Goal: Information Seeking & Learning: Learn about a topic

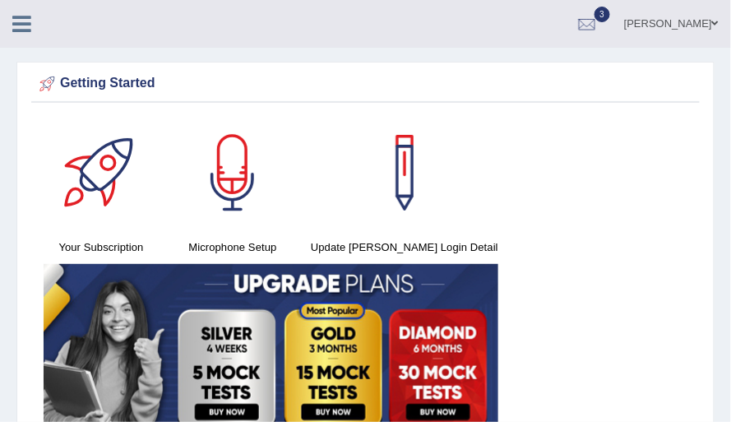
click at [158, 15] on div "Khyati purohit Toggle navigation Username: Khyati_Purohit Access Type: Online S…" at bounding box center [365, 24] width 731 height 48
drag, startPoint x: 158, startPoint y: 15, endPoint x: 37, endPoint y: -80, distance: 153.5
click at [37, 0] on html "Toggle navigation Home Practice Questions Speaking Practice Read Aloud Repeat S…" at bounding box center [365, 211] width 731 height 422
click at [60, 21] on div "Khyati purohit Toggle navigation Username: Khyati_Purohit Access Type: Online S…" at bounding box center [365, 24] width 731 height 48
drag, startPoint x: 60, startPoint y: 21, endPoint x: 109, endPoint y: -166, distance: 193.9
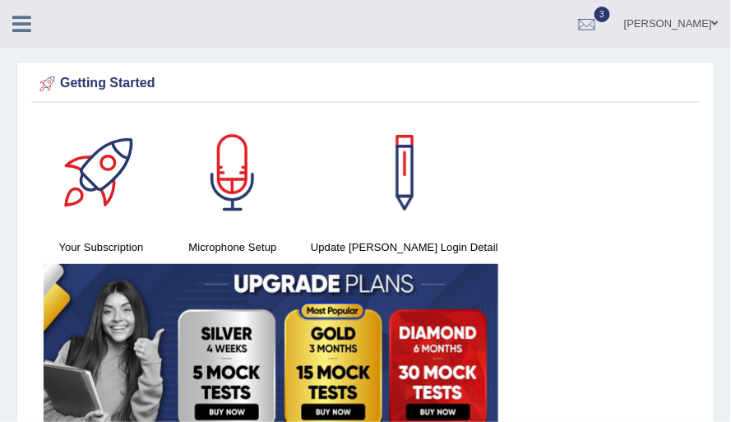
click at [109, 0] on html "Toggle navigation Home Practice Questions Speaking Practice Read Aloud Repeat S…" at bounding box center [365, 211] width 731 height 422
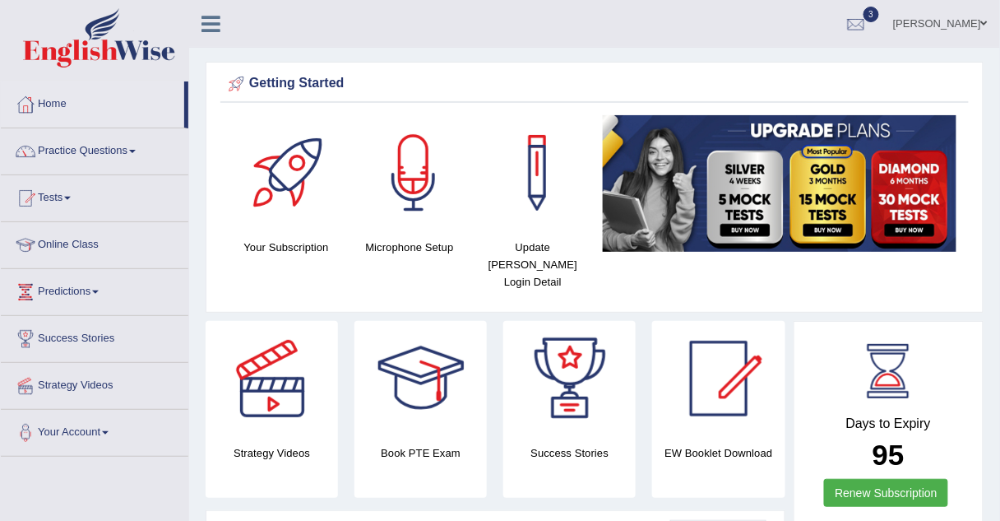
click at [80, 153] on link "Practice Questions" at bounding box center [95, 148] width 188 height 41
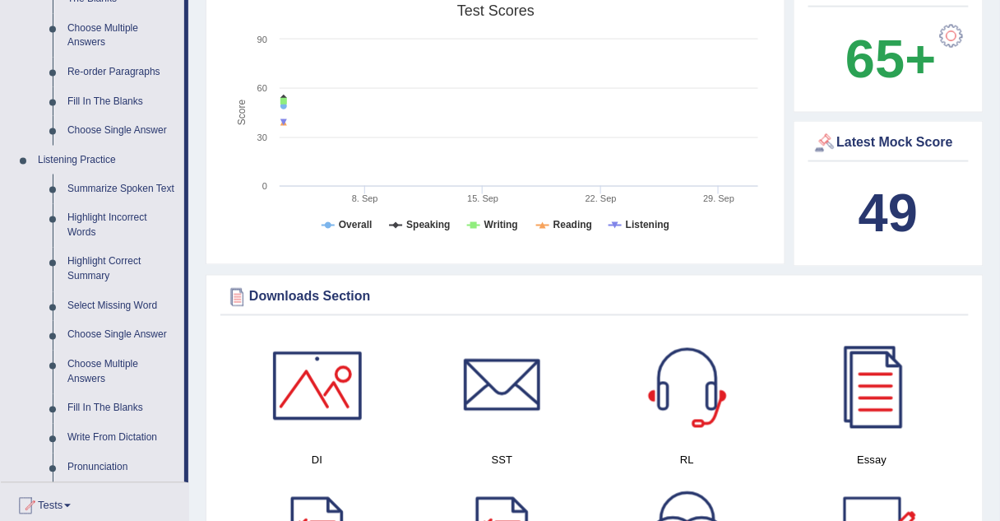
scroll to position [586, 0]
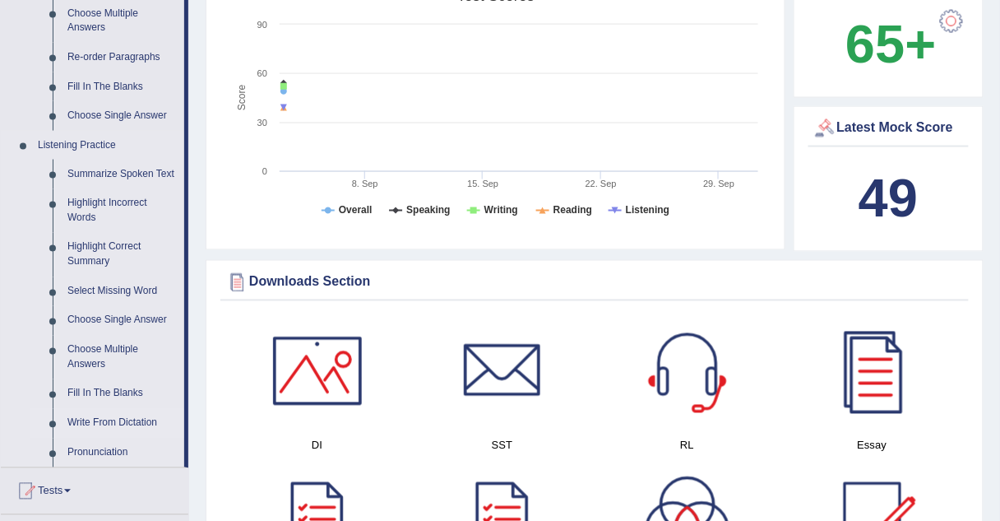
click at [86, 424] on link "Write From Dictation" at bounding box center [122, 424] width 124 height 30
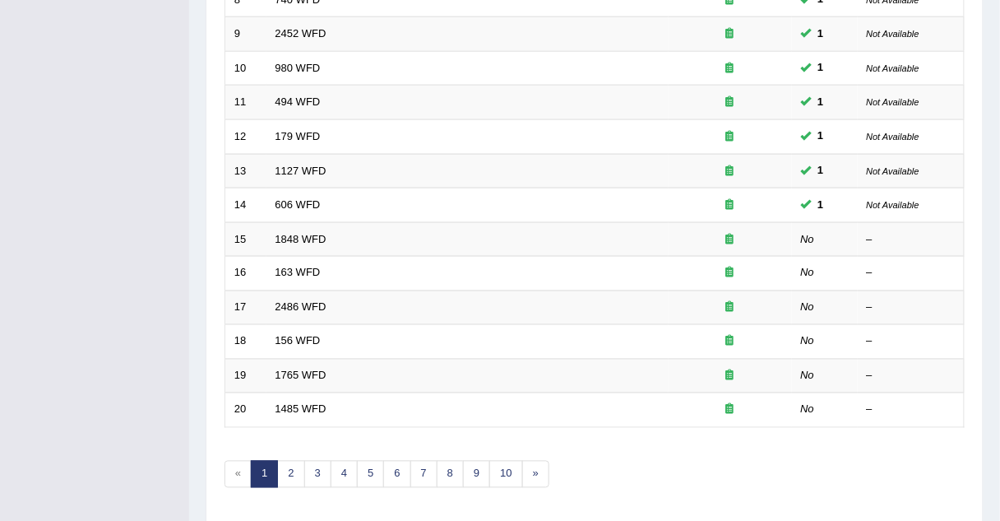
scroll to position [530, 0]
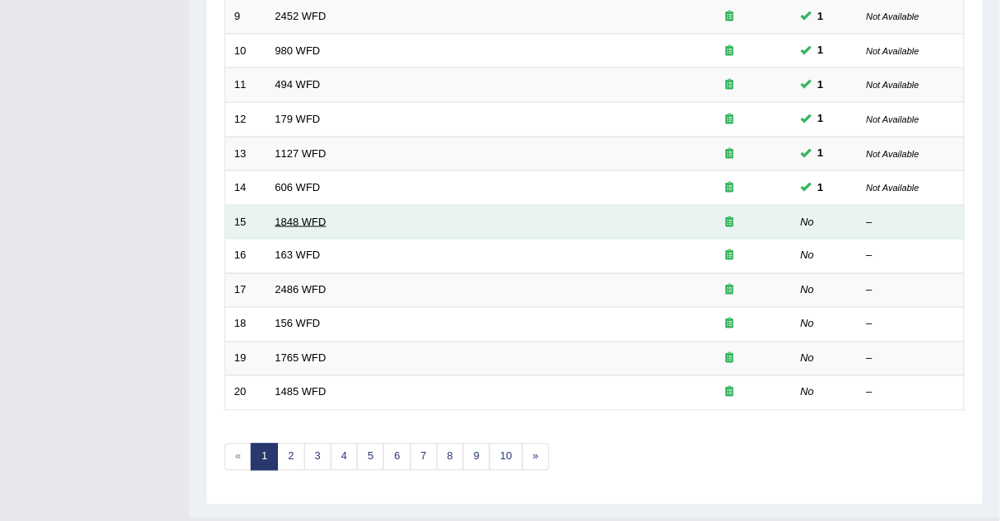
click at [303, 215] on link "1848 WFD" at bounding box center [301, 221] width 51 height 12
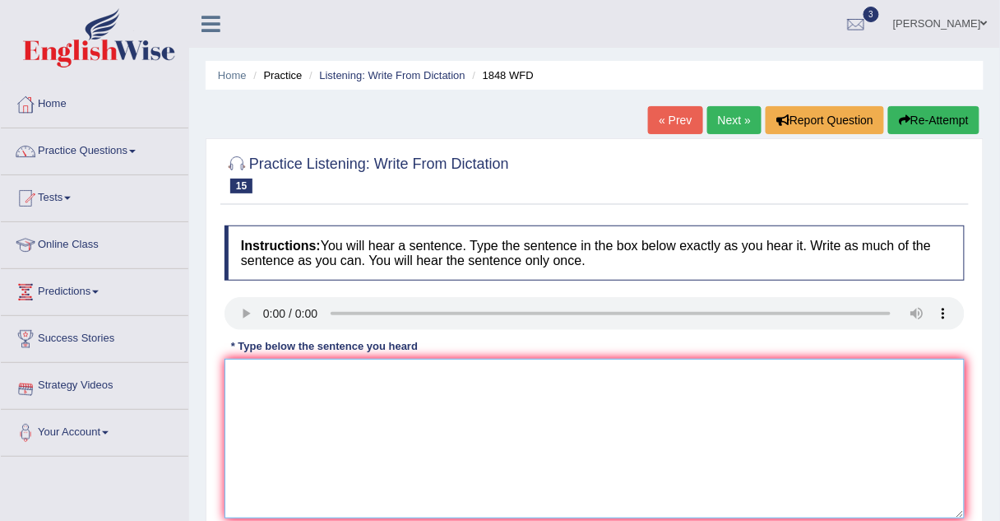
click at [263, 376] on textarea at bounding box center [595, 439] width 740 height 160
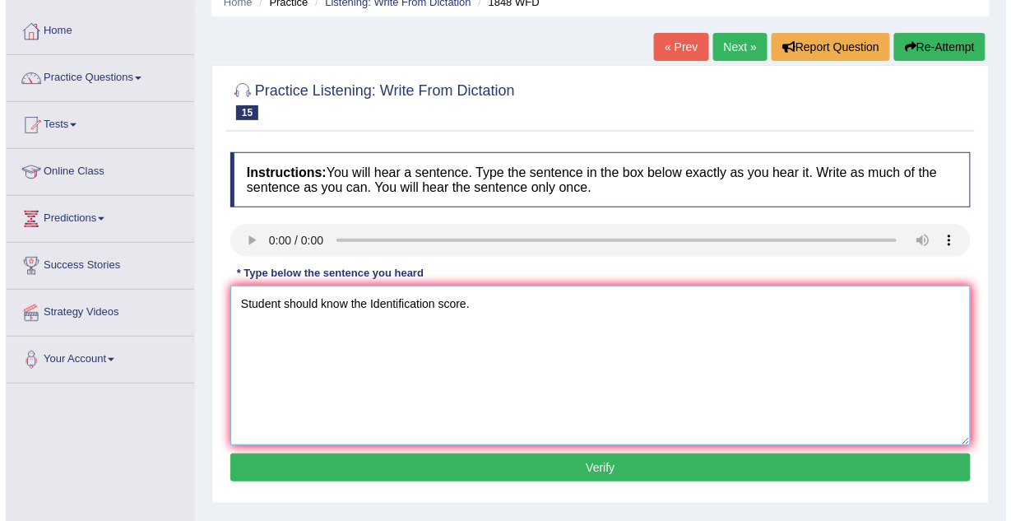
scroll to position [76, 0]
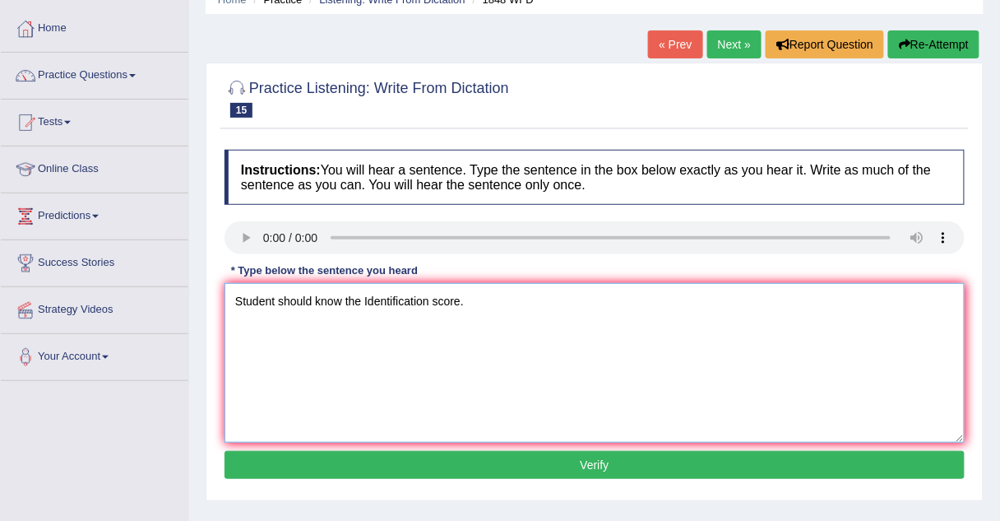
type textarea "Student should know the Identification score."
click at [345, 462] on button "Verify" at bounding box center [595, 465] width 740 height 28
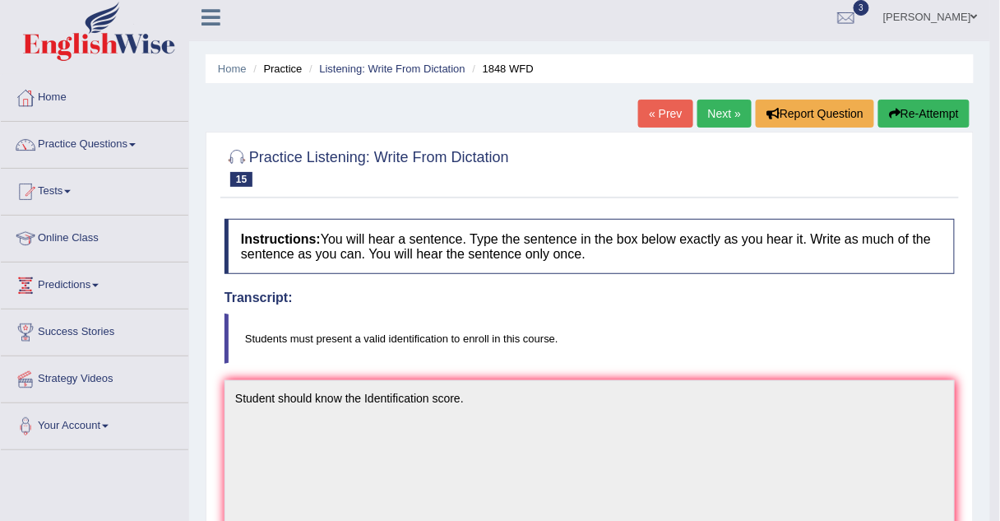
scroll to position [0, 0]
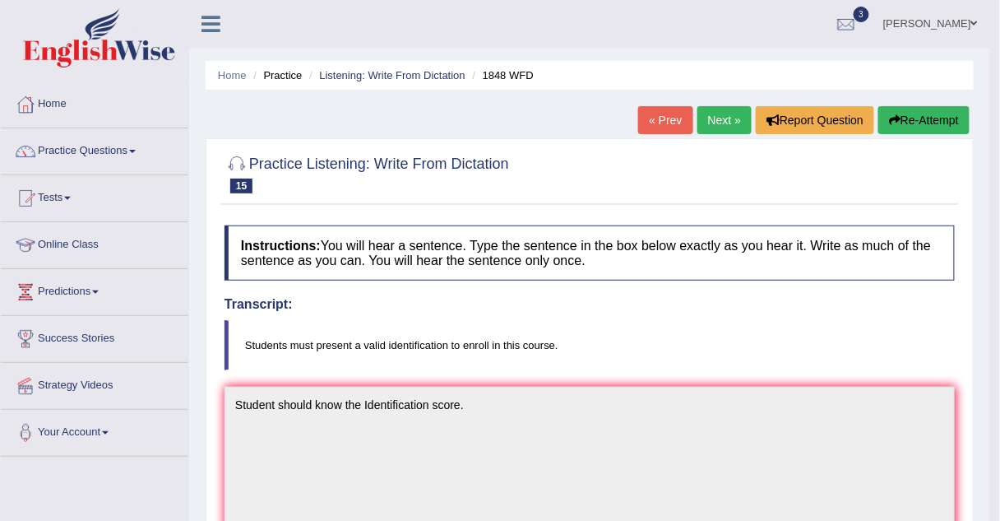
click at [724, 114] on link "Next »" at bounding box center [724, 120] width 54 height 28
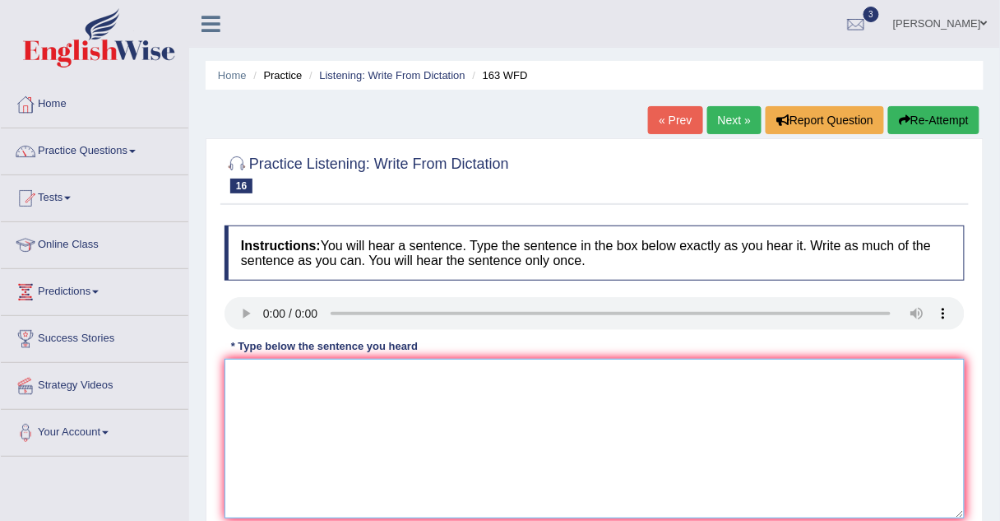
click at [248, 377] on textarea at bounding box center [595, 439] width 740 height 160
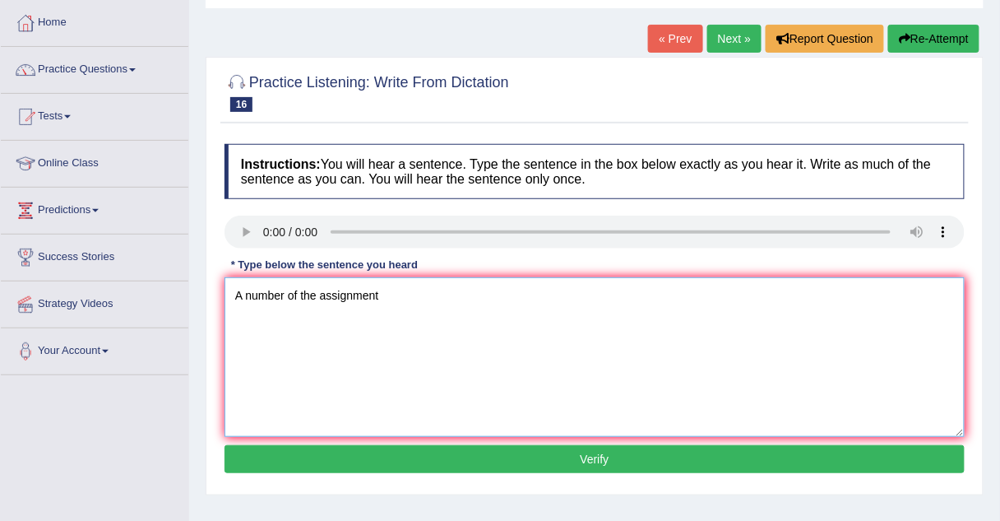
scroll to position [83, 0]
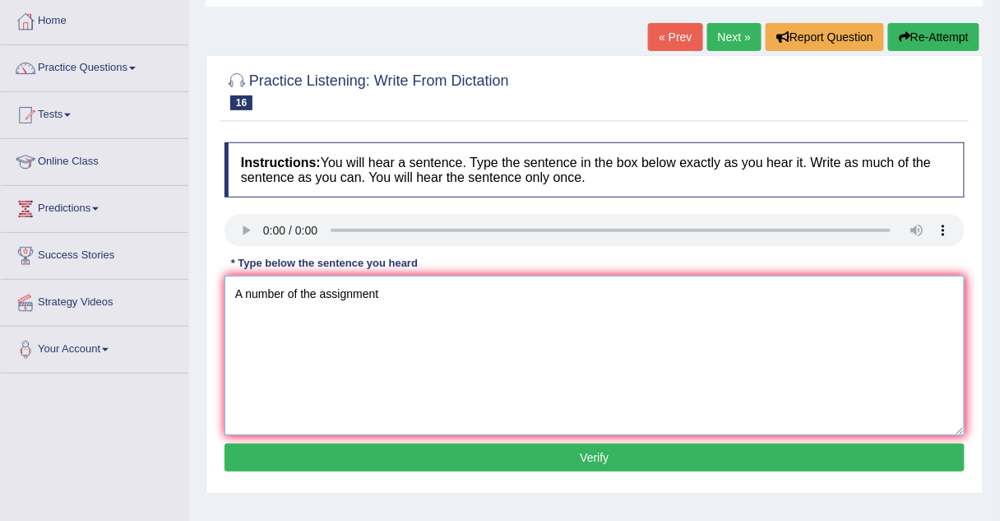
click at [391, 288] on textarea "A number of the assignment" at bounding box center [595, 356] width 740 height 160
type textarea "A number of the assignment would be submitted to the."
click at [427, 456] on button "Verify" at bounding box center [595, 457] width 740 height 28
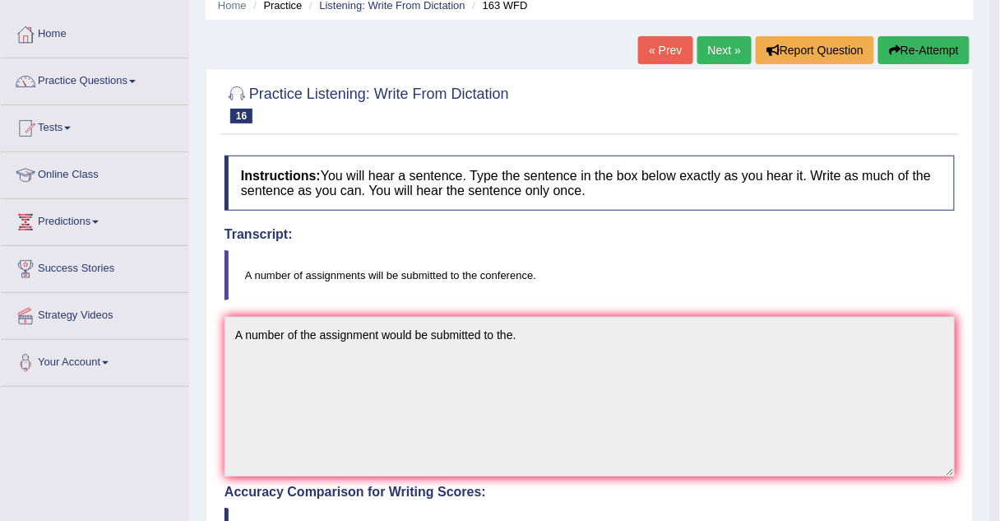
scroll to position [36, 0]
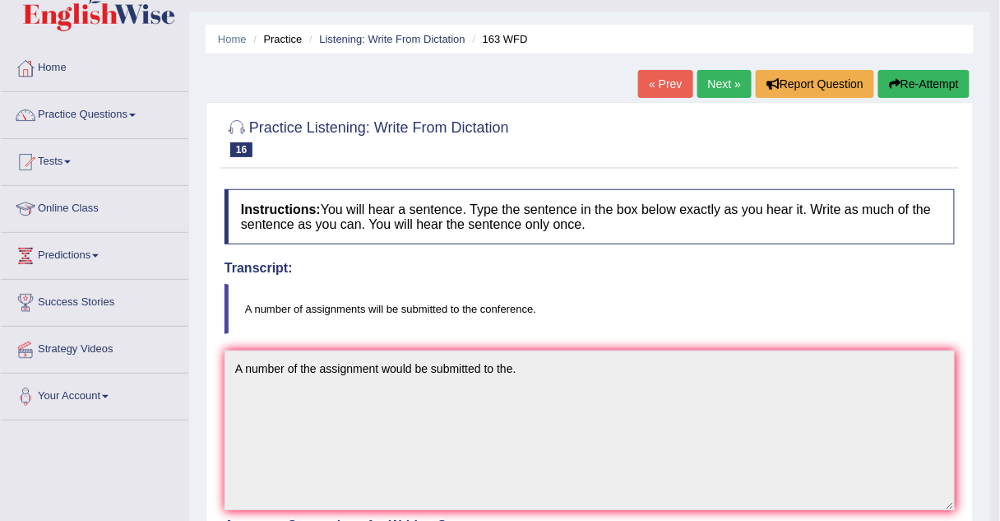
click at [725, 81] on link "Next »" at bounding box center [724, 84] width 54 height 28
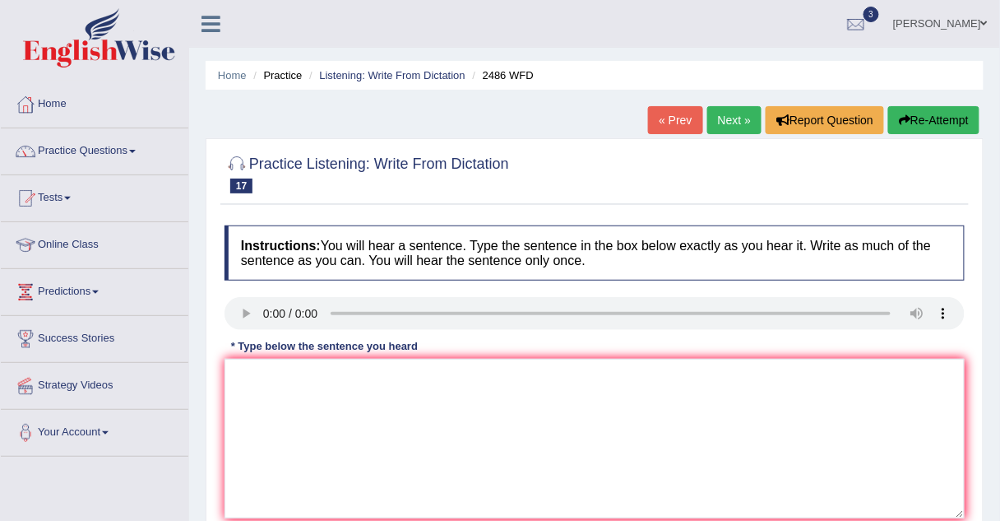
scroll to position [16, 0]
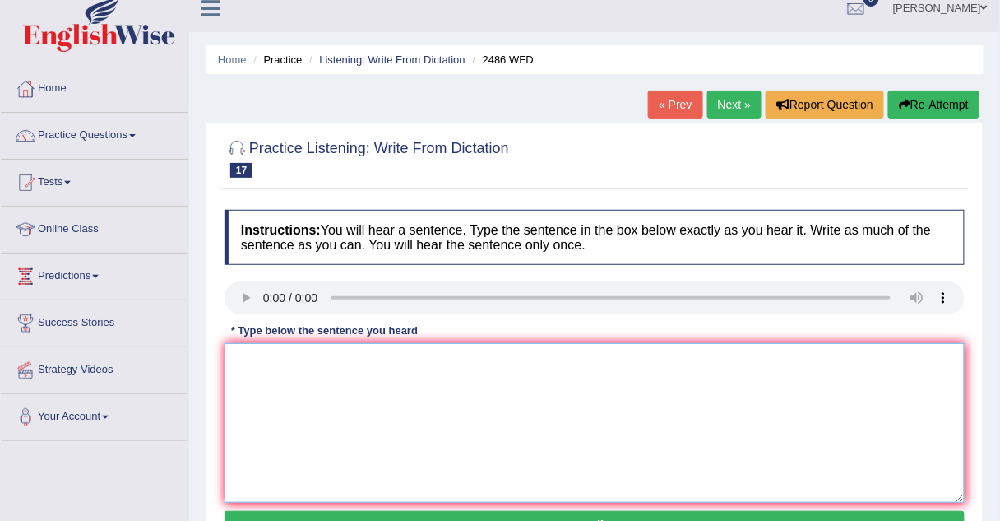
click at [247, 345] on textarea at bounding box center [595, 423] width 740 height 160
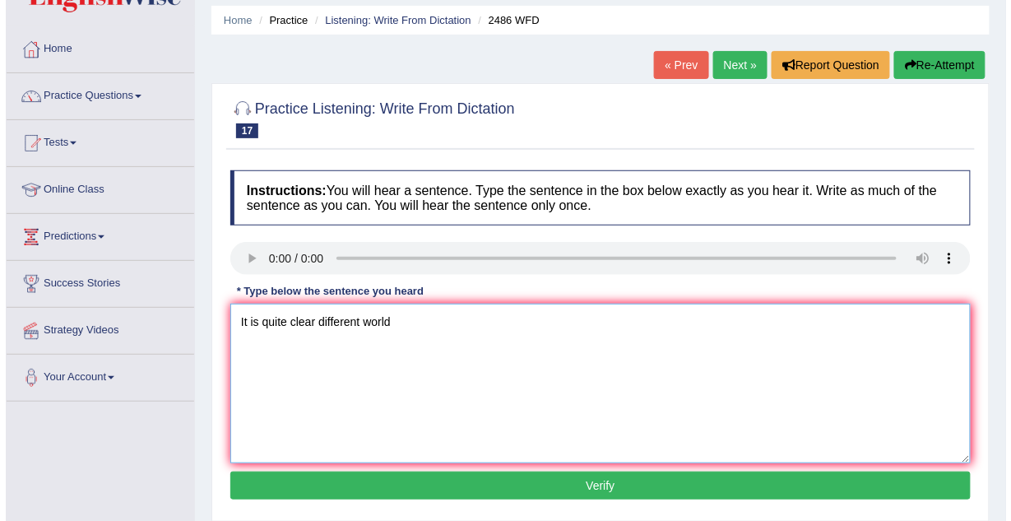
scroll to position [57, 0]
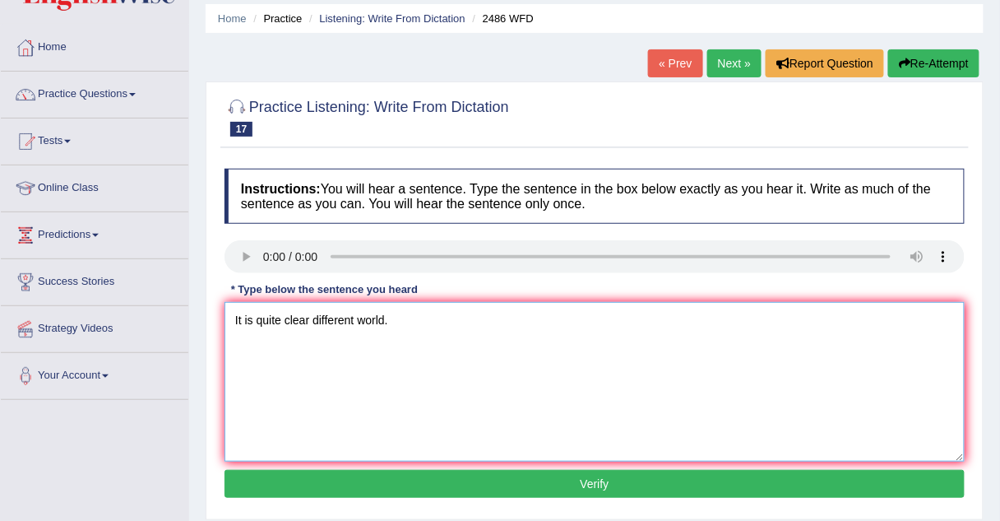
type textarea "It is quite clear different world."
click at [322, 477] on button "Verify" at bounding box center [595, 484] width 740 height 28
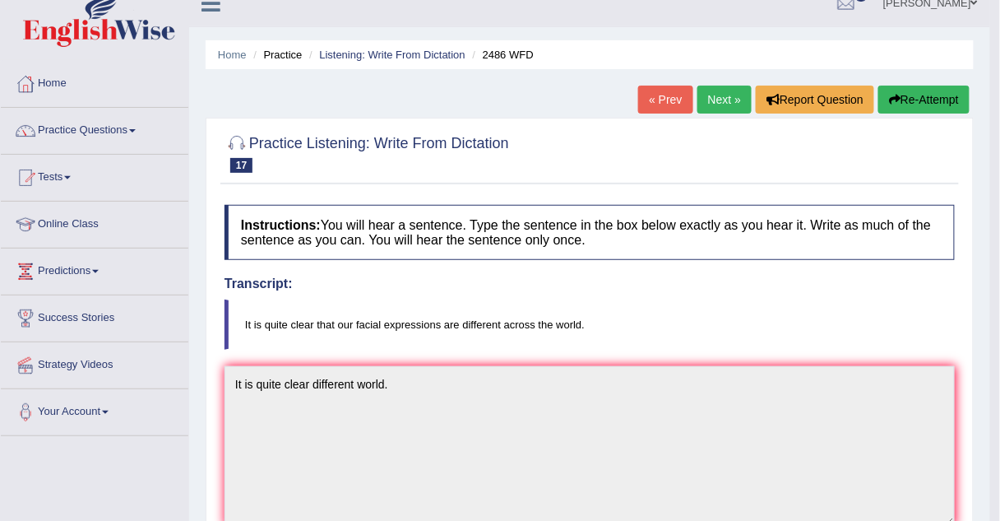
scroll to position [0, 0]
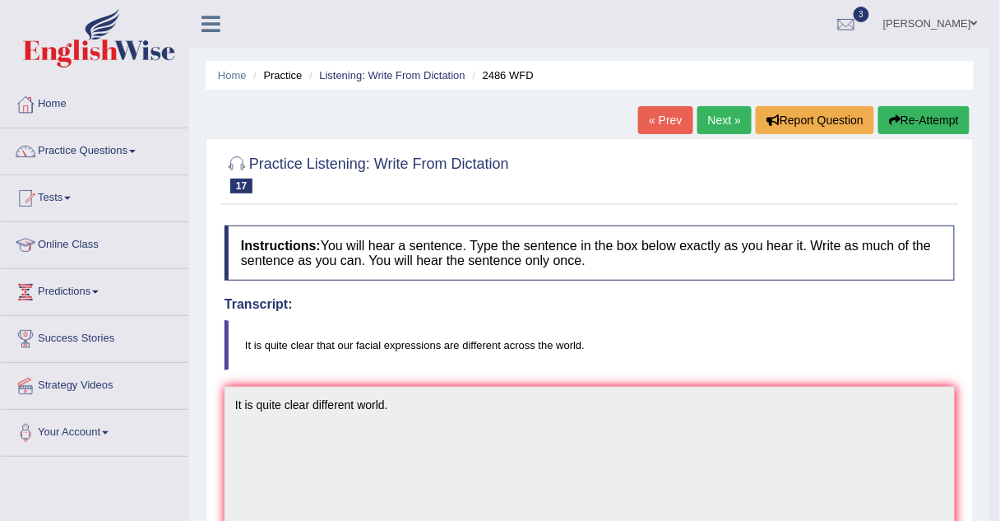
click at [725, 116] on link "Next »" at bounding box center [724, 120] width 54 height 28
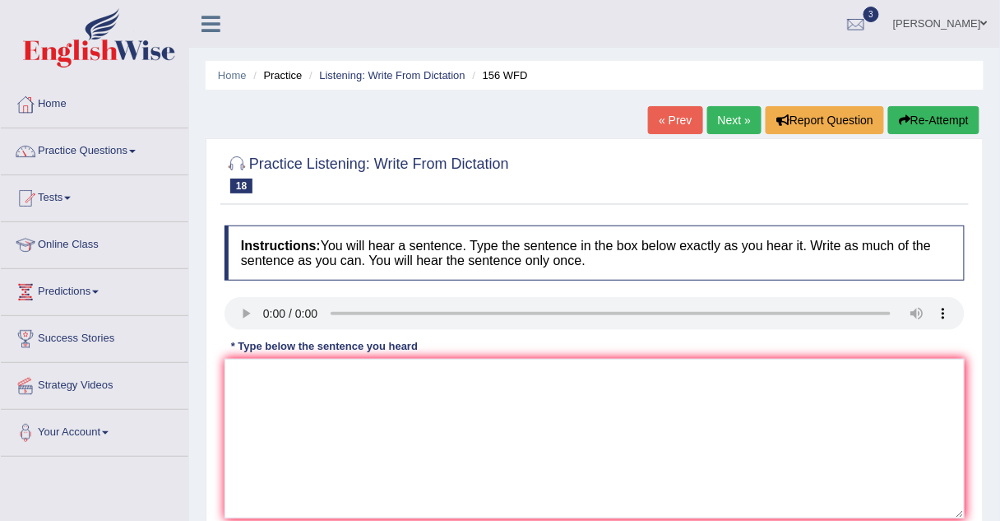
scroll to position [6, 0]
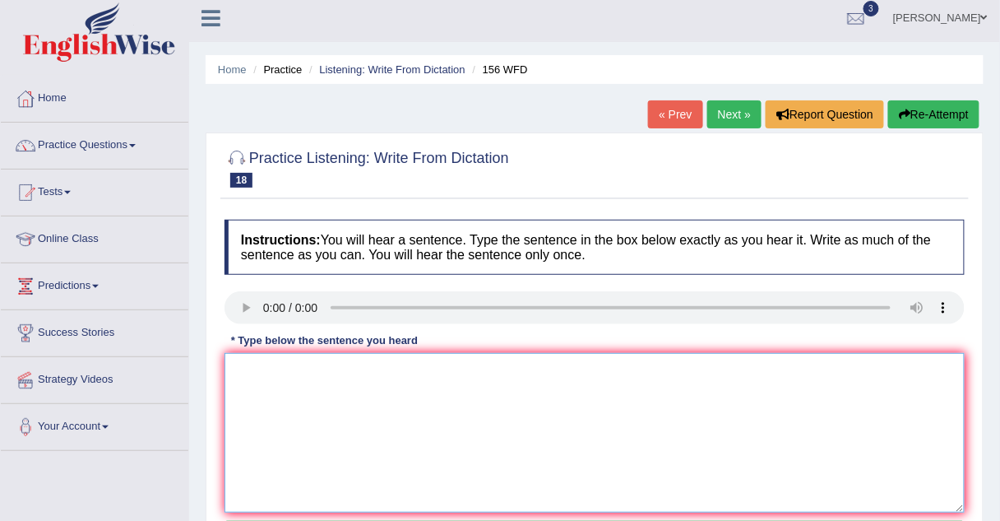
click at [252, 359] on textarea at bounding box center [595, 433] width 740 height 160
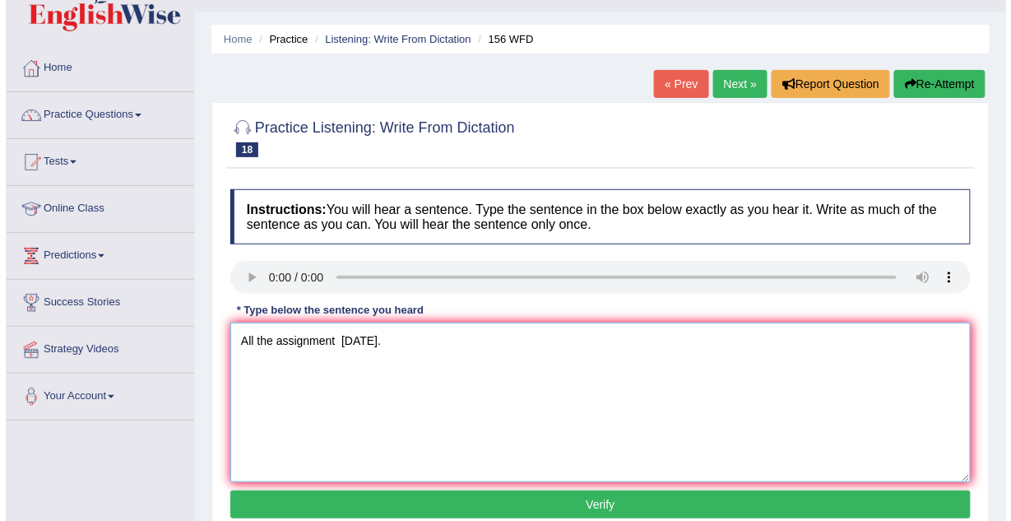
scroll to position [37, 0]
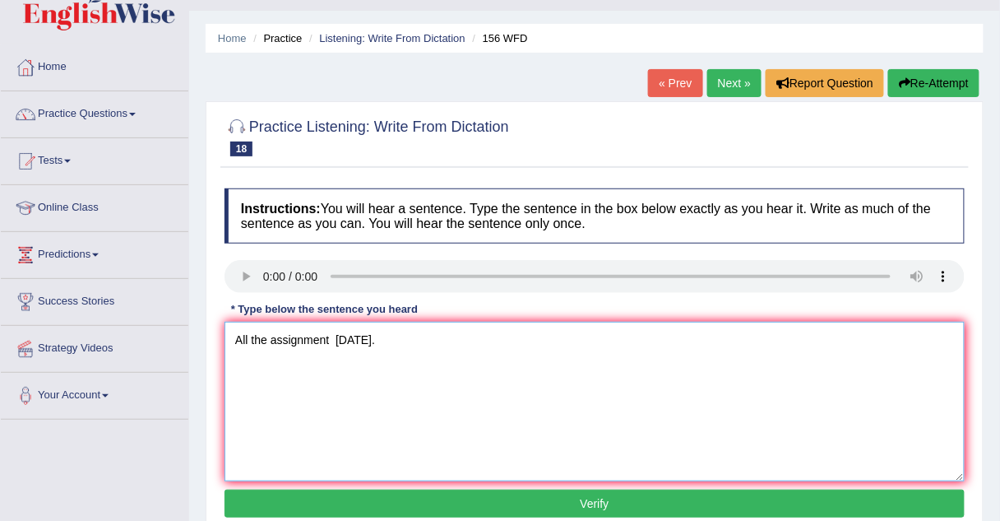
type textarea "All the assignment [DATE]."
click at [380, 499] on button "Verify" at bounding box center [595, 503] width 740 height 28
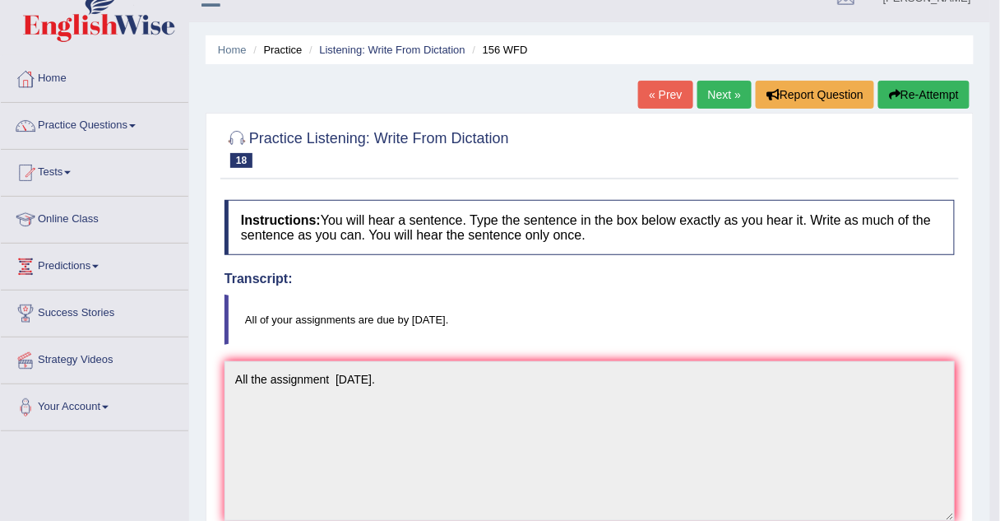
scroll to position [12, 0]
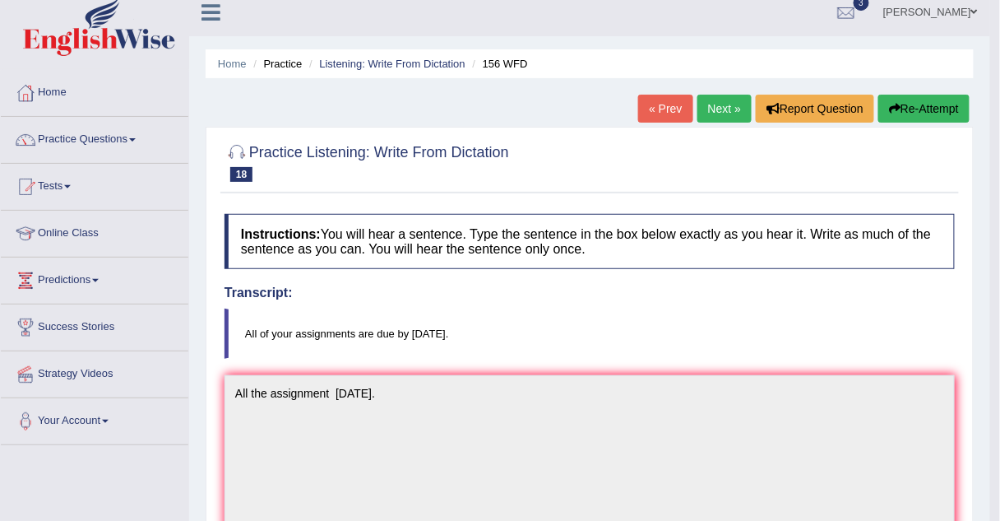
click at [716, 111] on link "Next »" at bounding box center [724, 109] width 54 height 28
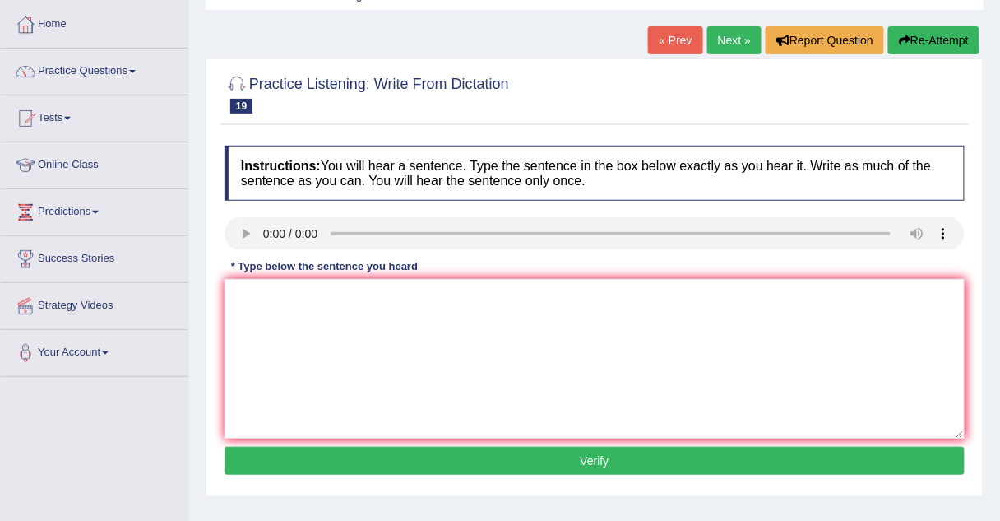
scroll to position [81, 0]
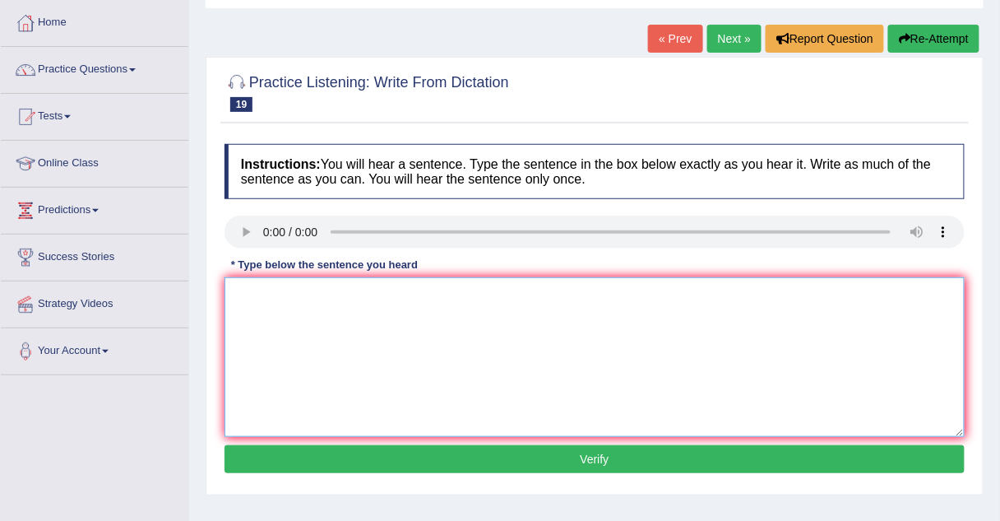
click at [243, 290] on textarea at bounding box center [595, 357] width 740 height 160
click at [253, 293] on textarea at bounding box center [595, 357] width 740 height 160
type textarea "Aplication forms completed must be two month advanced."
click at [465, 462] on button "Verify" at bounding box center [595, 459] width 740 height 28
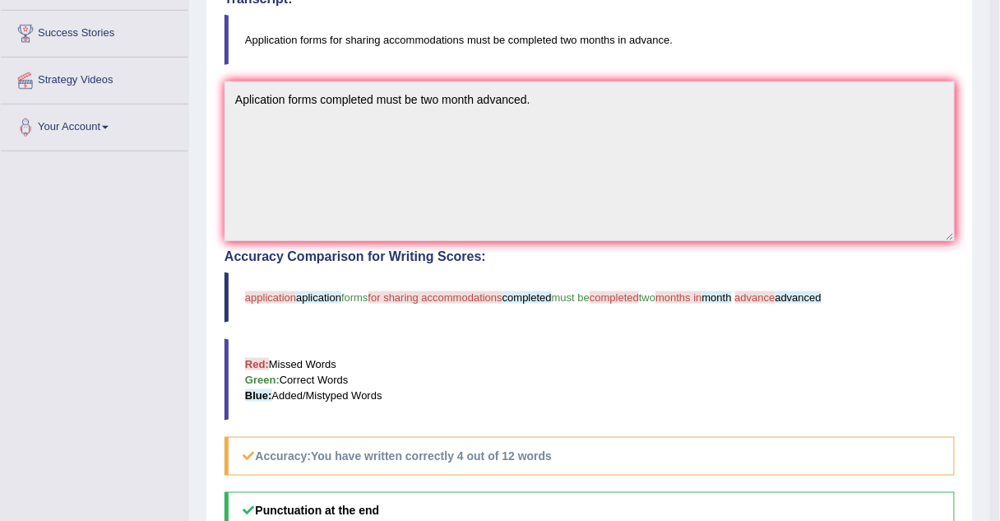
scroll to position [315, 0]
